Goal: Task Accomplishment & Management: Use online tool/utility

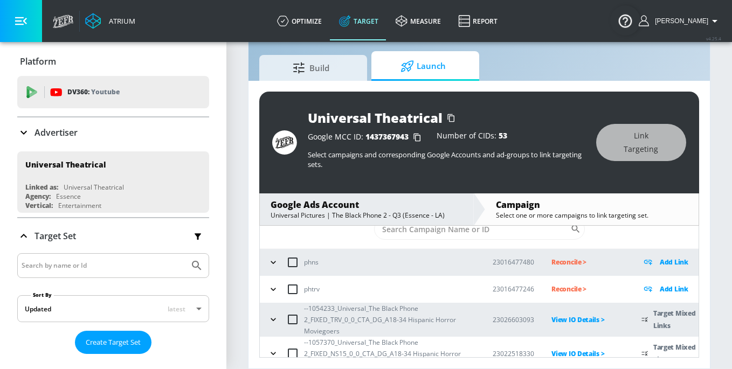
scroll to position [46, 0]
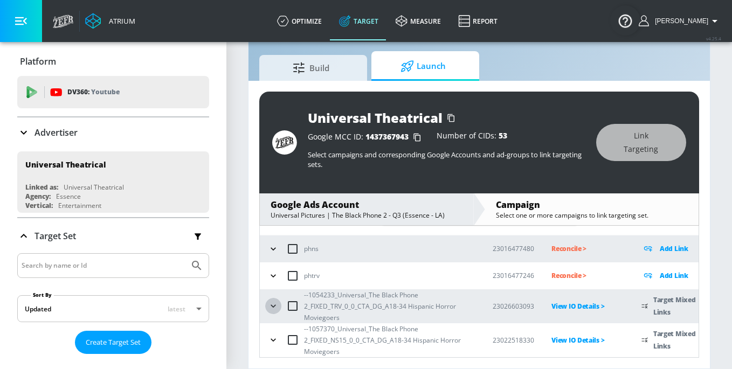
click at [273, 307] on icon "button" at bounding box center [273, 306] width 5 height 3
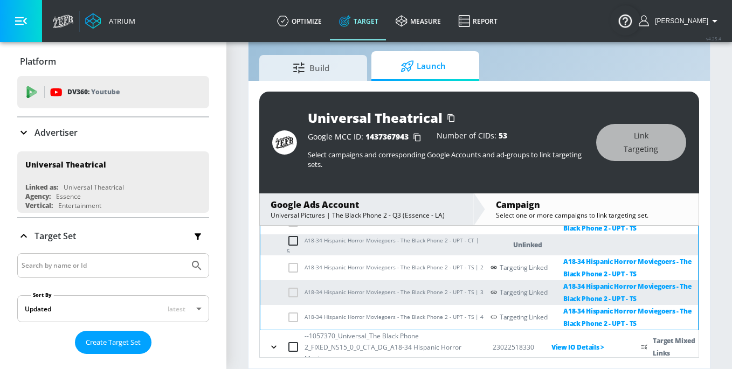
scroll to position [187, 0]
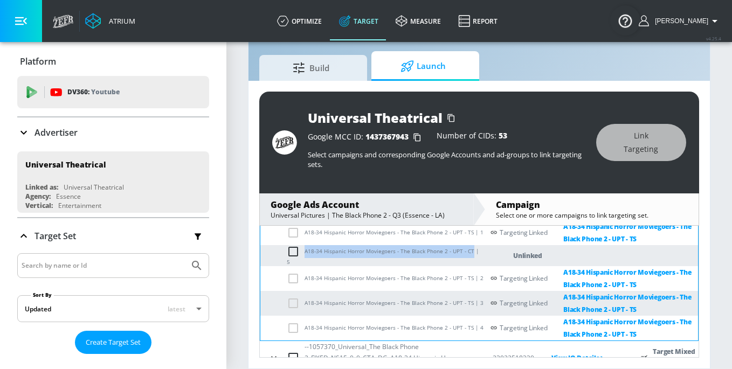
drag, startPoint x: 471, startPoint y: 256, endPoint x: 305, endPoint y: 252, distance: 166.1
click at [305, 252] on td "A18-34 Hispanic Horror Moviegoers - The Black Phone 2 - UPT - CT | 5" at bounding box center [371, 255] width 223 height 21
copy td "A18-34 Hispanic Horror Moviegoers - The Black Phone 2 - UPT - CT"
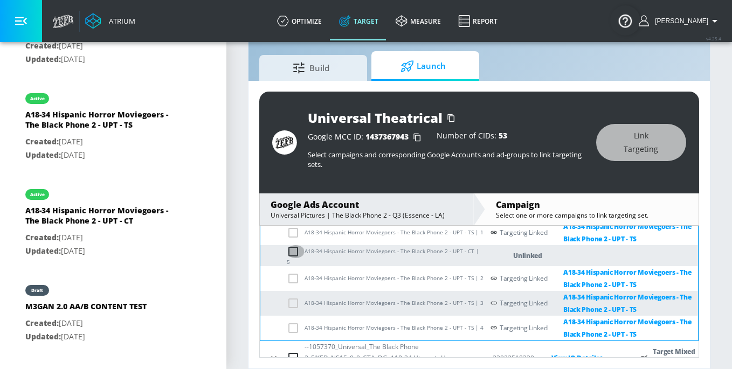
click at [294, 258] on input "checkbox" at bounding box center [296, 251] width 18 height 13
checkbox input "true"
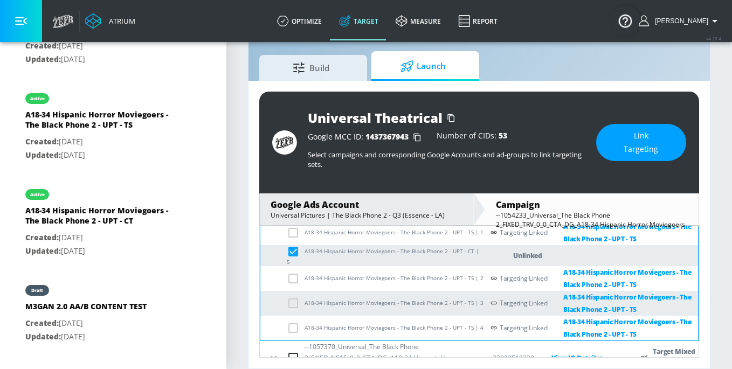
click at [644, 147] on span "Link Targeting" at bounding box center [641, 142] width 47 height 26
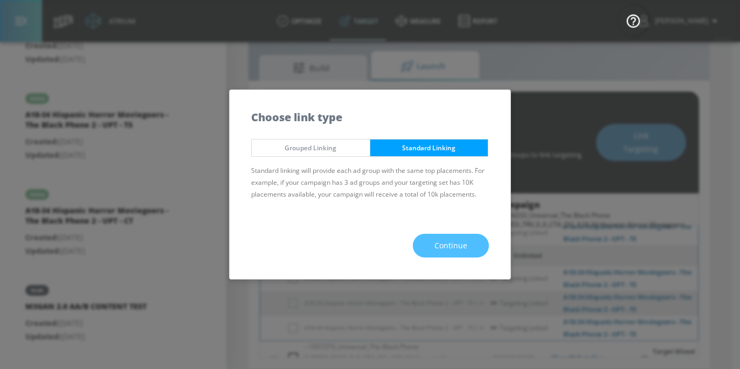
click at [442, 245] on span "Continue" at bounding box center [450, 245] width 33 height 13
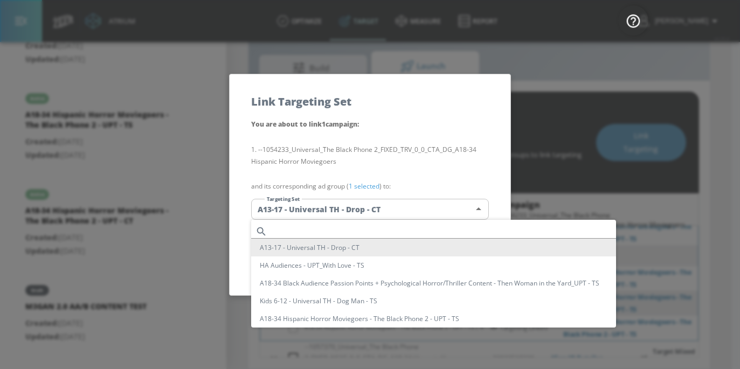
click at [348, 215] on body "Atrium optimize Target measure Report optimize Target measure Report v 4.25.4 S…" at bounding box center [370, 172] width 740 height 395
click at [347, 233] on input "text" at bounding box center [444, 231] width 344 height 15
paste input "A18-34 Hispanic Horror Moviegoers - The Black Phone 2 - UPT - CT"
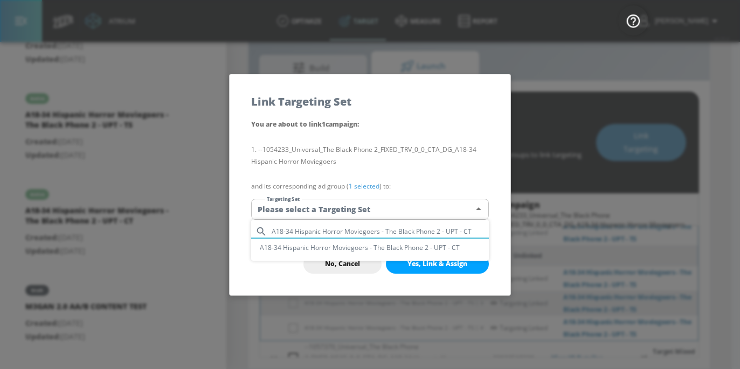
type input "A18-34 Hispanic Horror Moviegoers - The Black Phone 2 - UPT - CT"
click at [368, 244] on li "A18-34 Hispanic Horror Moviegoers - The Black Phone 2 - UPT - CT" at bounding box center [370, 248] width 238 height 18
type input "cca28494-45e0-463f-b183-ef627dfa239e"
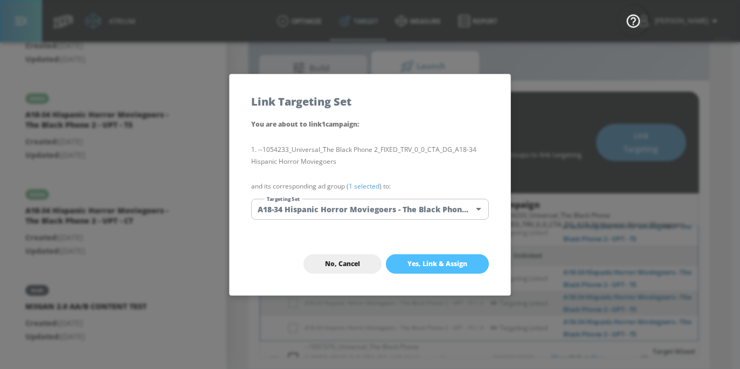
click at [471, 260] on button "Yes, Link & Assign" at bounding box center [437, 263] width 103 height 19
checkbox input "false"
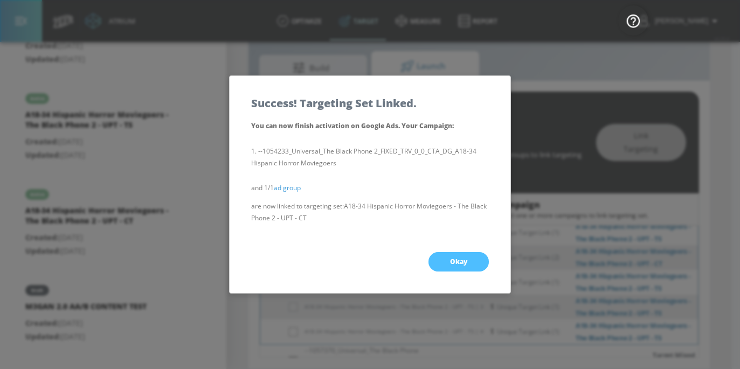
click at [471, 260] on button "Okay" at bounding box center [459, 261] width 60 height 19
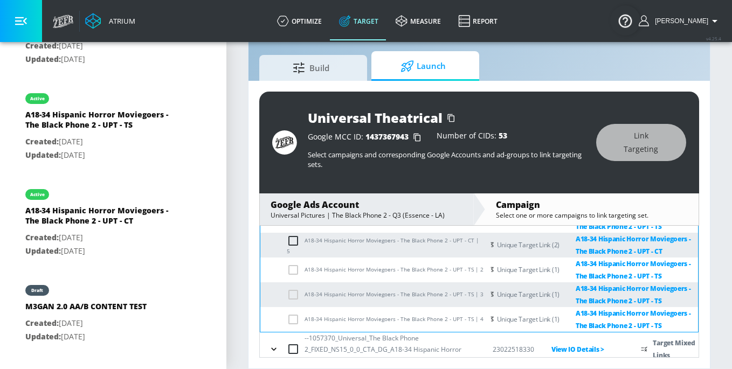
scroll to position [208, 0]
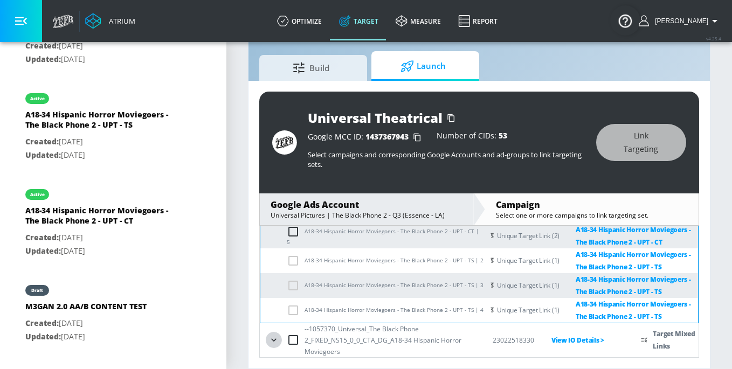
click at [273, 340] on icon "button" at bounding box center [273, 340] width 11 height 11
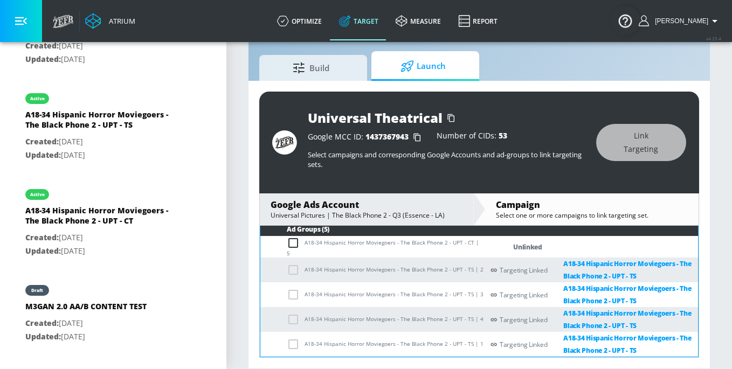
scroll to position [363, 0]
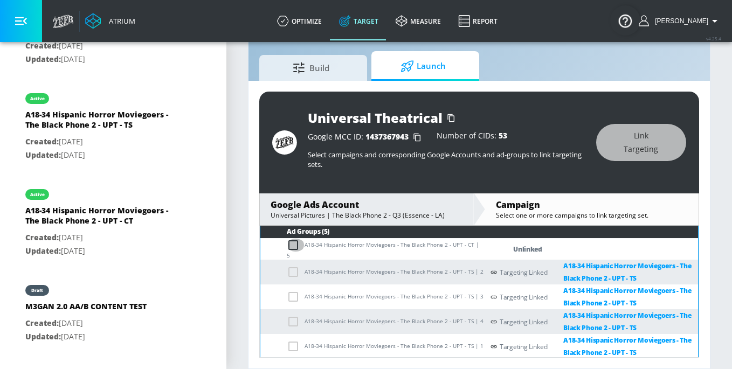
click at [298, 244] on input "checkbox" at bounding box center [296, 245] width 18 height 13
checkbox input "true"
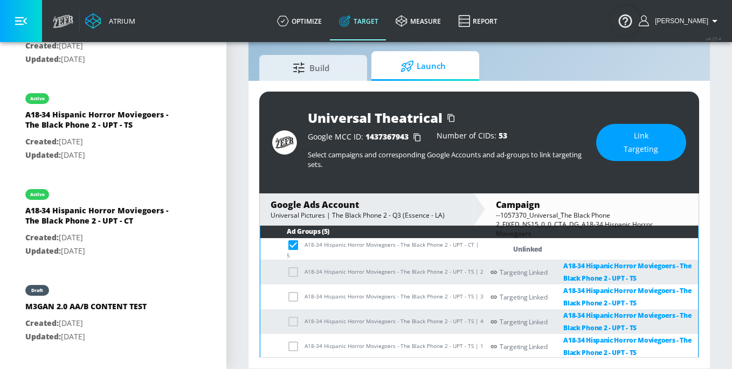
click at [665, 144] on button "Link Targeting" at bounding box center [641, 142] width 90 height 37
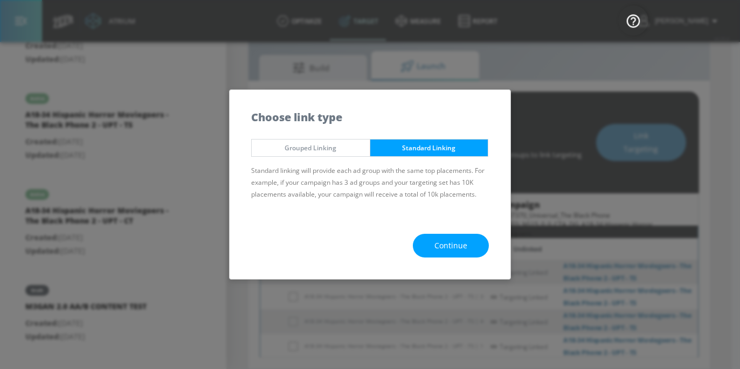
click at [434, 254] on button "Continue" at bounding box center [451, 246] width 76 height 24
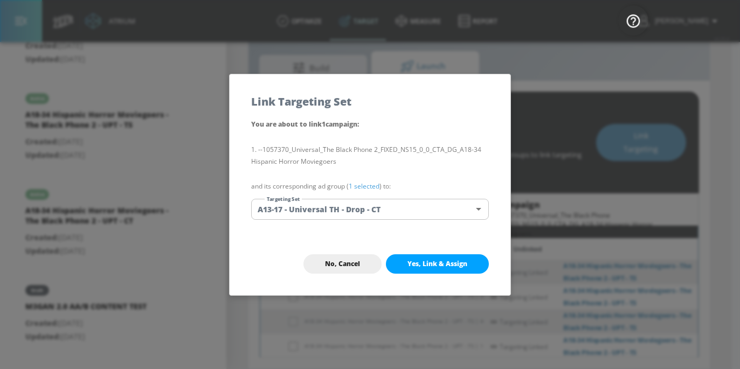
click at [367, 203] on body "Atrium optimize Target measure Report optimize Target measure Report v 4.25.4 S…" at bounding box center [370, 172] width 740 height 395
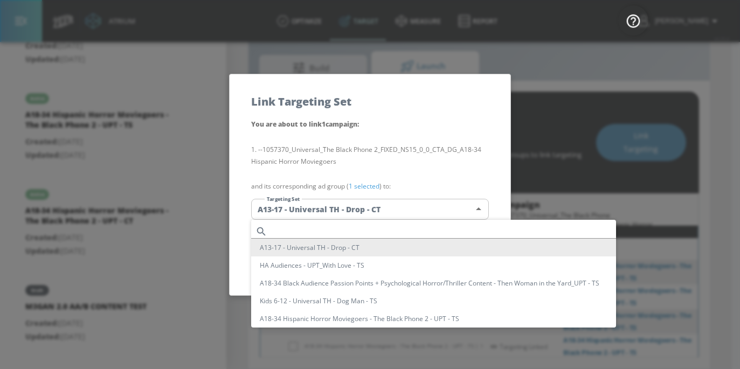
click at [355, 229] on input "text" at bounding box center [444, 231] width 344 height 15
paste input "A18-34 Hispanic Horror Moviegoers - The Black Phone 2 - UPT - CT"
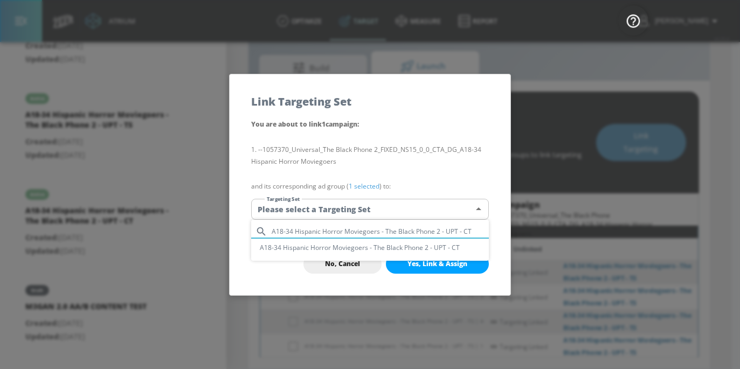
type input "A18-34 Hispanic Horror Moviegoers - The Black Phone 2 - UPT - CT"
click at [355, 244] on li "A18-34 Hispanic Horror Moviegoers - The Black Phone 2 - UPT - CT" at bounding box center [370, 248] width 238 height 18
type input "cca28494-45e0-463f-b183-ef627dfa239e"
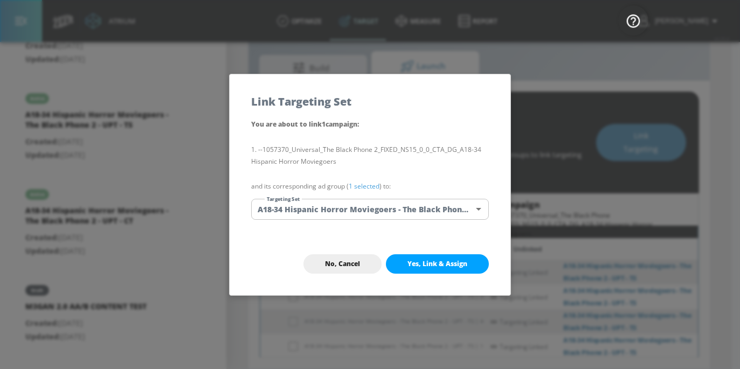
click at [452, 260] on span "Yes, Link & Assign" at bounding box center [438, 264] width 60 height 9
checkbox input "false"
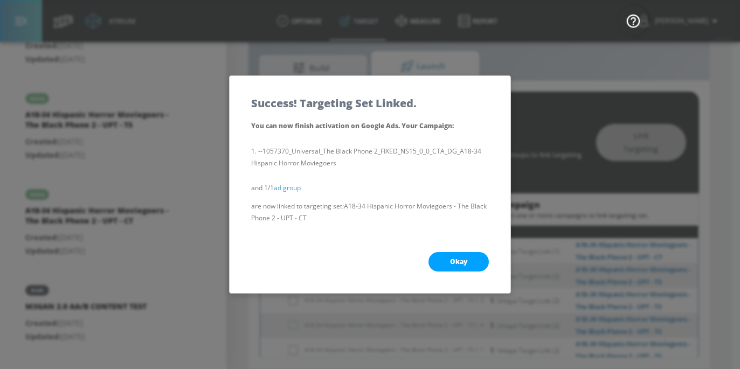
click at [461, 260] on span "Okay" at bounding box center [458, 262] width 17 height 9
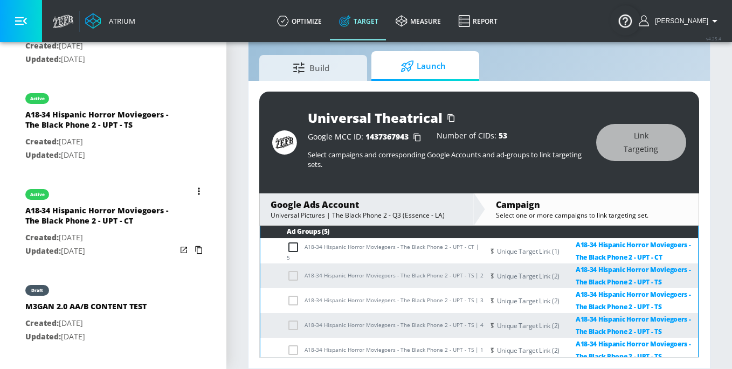
click at [178, 245] on icon "list of Target Set" at bounding box center [183, 250] width 11 height 11
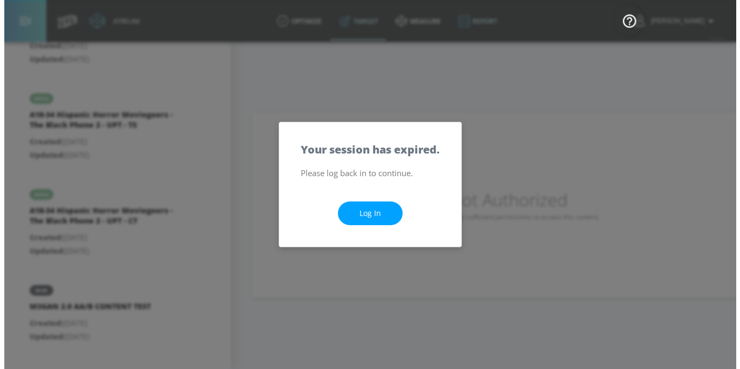
scroll to position [0, 0]
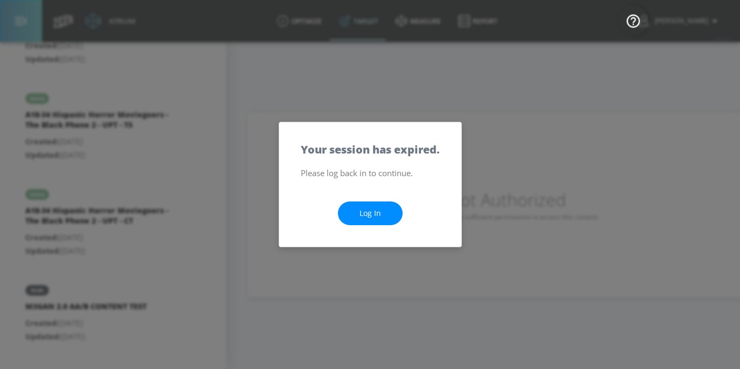
click at [357, 220] on link "Log In" at bounding box center [370, 214] width 65 height 24
